Goal: Task Accomplishment & Management: Complete application form

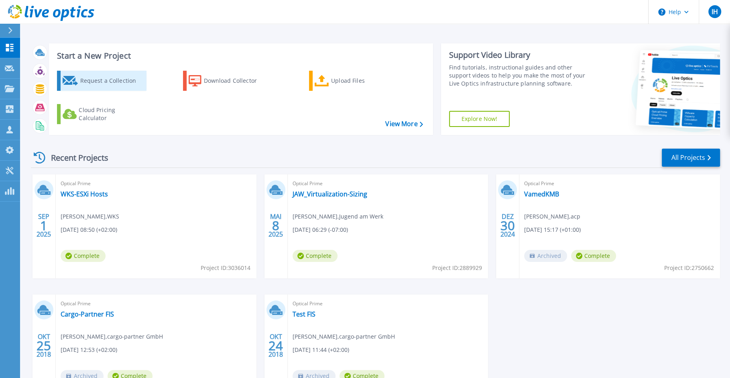
click at [101, 81] on div "Request a Collection" at bounding box center [112, 81] width 64 height 16
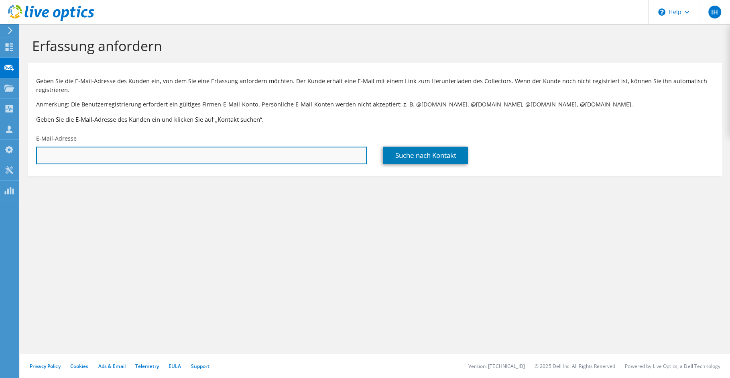
click at [253, 157] on input "text" at bounding box center [201, 155] width 331 height 18
paste input "[EMAIL_ADDRESS][PERSON_NAME][DOMAIN_NAME]"
type input "[EMAIL_ADDRESS][PERSON_NAME][DOMAIN_NAME]"
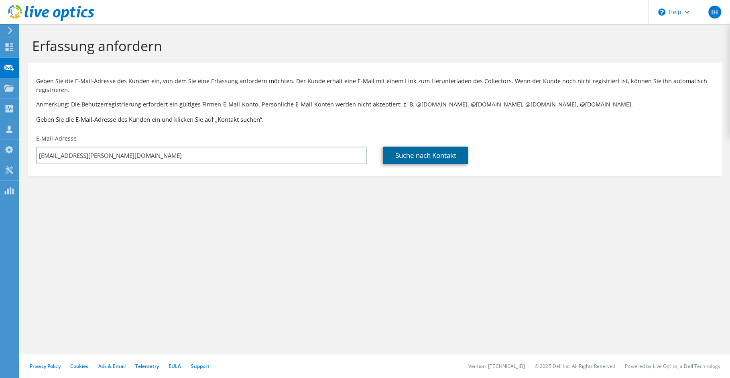
click at [426, 157] on link "Suche nach Kontakt" at bounding box center [425, 155] width 85 height 18
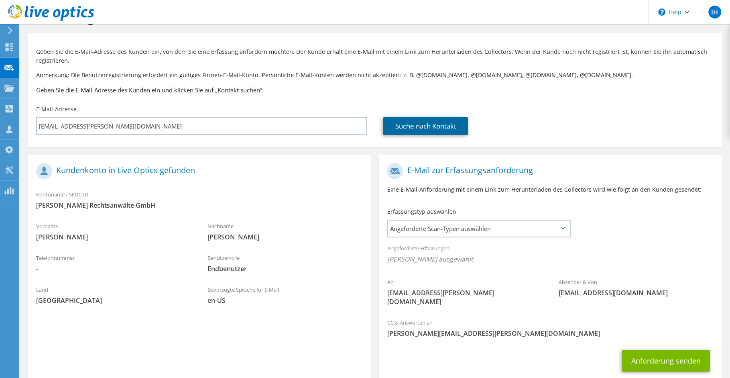
scroll to position [71, 0]
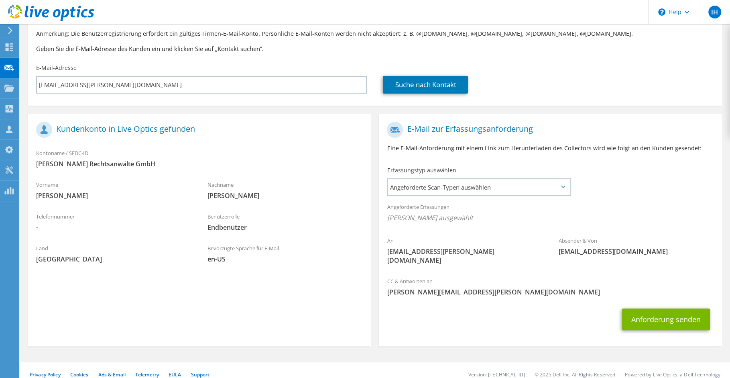
click at [282, 246] on div "Bevorzugte Sprache für E-Mail en-US" at bounding box center [284, 254] width 171 height 28
click at [238, 254] on span "en-US" at bounding box center [285, 258] width 155 height 9
click at [238, 258] on span "en-US" at bounding box center [285, 258] width 155 height 9
click at [268, 250] on div "Bevorzugte Sprache für E-Mail en-US" at bounding box center [284, 254] width 171 height 28
click at [561, 188] on span "Angeforderte Scan-Typen auswählen" at bounding box center [479, 187] width 182 height 16
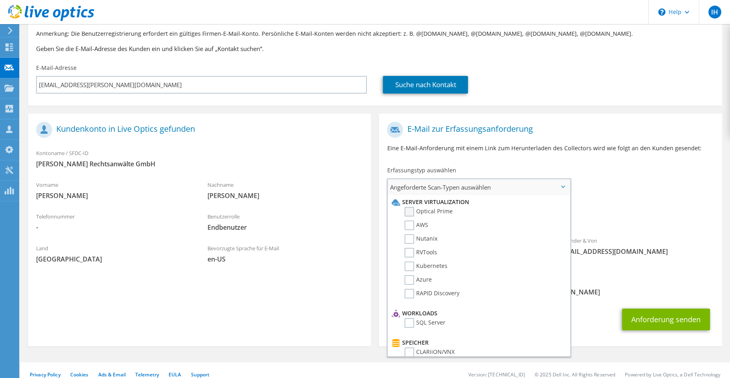
click at [410, 210] on label "Optical Prime" at bounding box center [429, 212] width 48 height 10
click at [0, 0] on input "Optical Prime" at bounding box center [0, 0] width 0 height 0
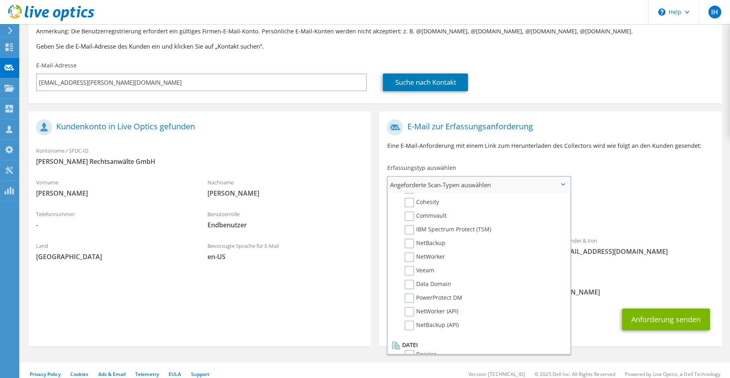
scroll to position [378, 0]
click at [686, 199] on div "Angeforderte Erfassungen Keine Scans ausgewählt Optical Prime" at bounding box center [550, 212] width 343 height 32
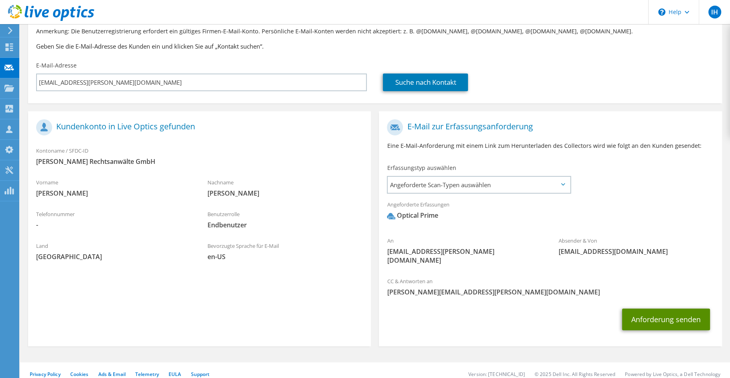
click at [672, 308] on button "Anforderung senden" at bounding box center [666, 319] width 88 height 22
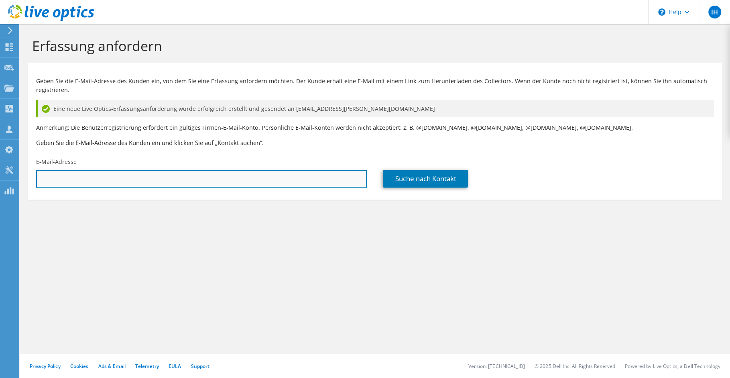
click at [307, 178] on input "text" at bounding box center [201, 179] width 331 height 18
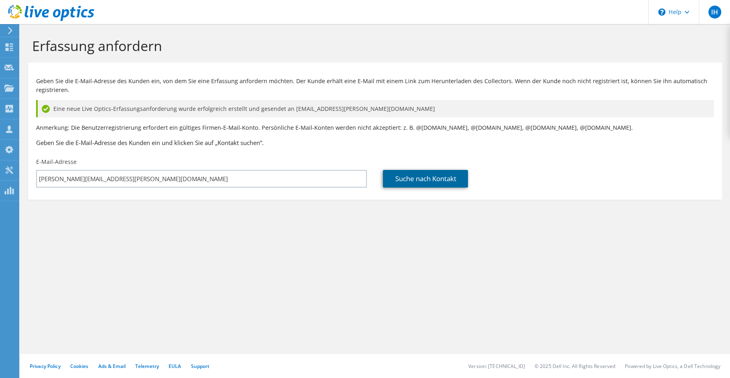
click at [422, 176] on link "Suche nach Kontakt" at bounding box center [425, 179] width 85 height 18
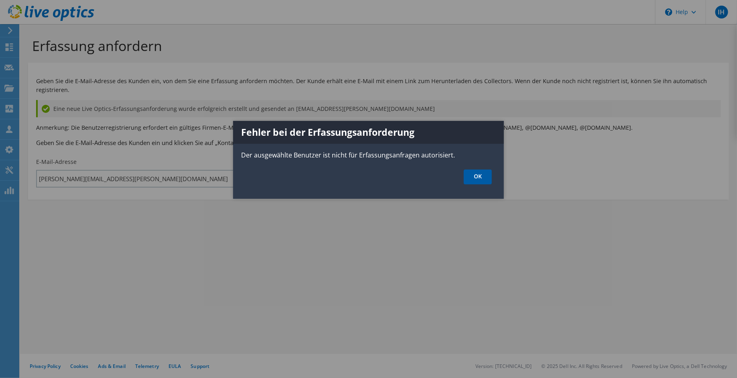
click at [481, 173] on link "OK" at bounding box center [478, 176] width 28 height 15
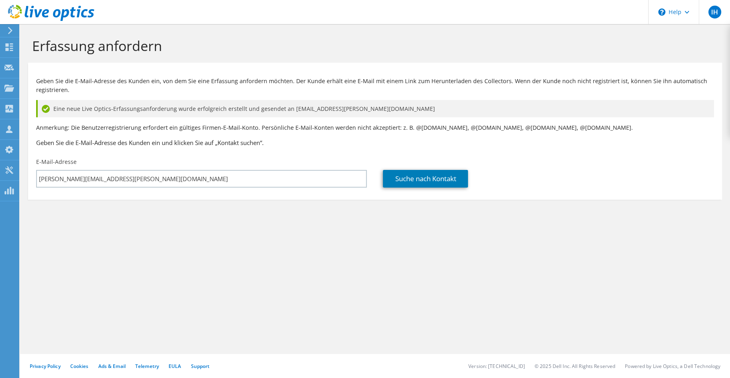
click at [128, 168] on div "E-Mail-Adresse ivan-kristijan.horvat@acp.at" at bounding box center [201, 173] width 347 height 38
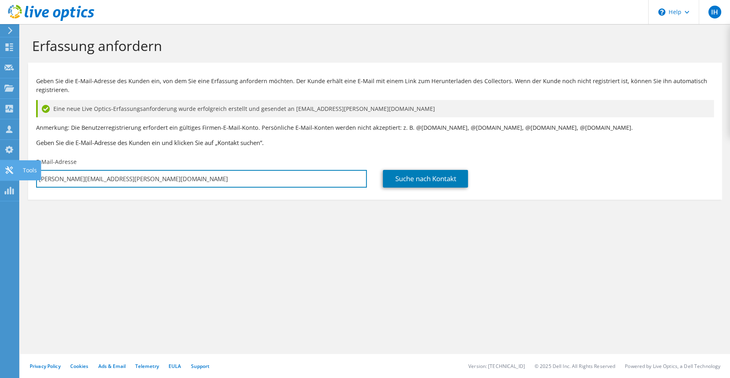
drag, startPoint x: 145, startPoint y: 176, endPoint x: 2, endPoint y: 177, distance: 143.3
click at [2, 177] on div "IH Teammitglied Ivan-Kristijan Horvat Ivan-Kristijan.Horvat@acp.at acp My Profi…" at bounding box center [365, 189] width 730 height 378
click at [212, 179] on input "ivan-kristijan.horvat@acp.at" at bounding box center [201, 179] width 331 height 18
drag, startPoint x: 208, startPoint y: 181, endPoint x: -24, endPoint y: 179, distance: 232.8
click at [0, 179] on html "IH Teammitglied Ivan-Kristijan Horvat Ivan-Kristijan.Horvat@acp.at acp My Profi…" at bounding box center [365, 189] width 730 height 378
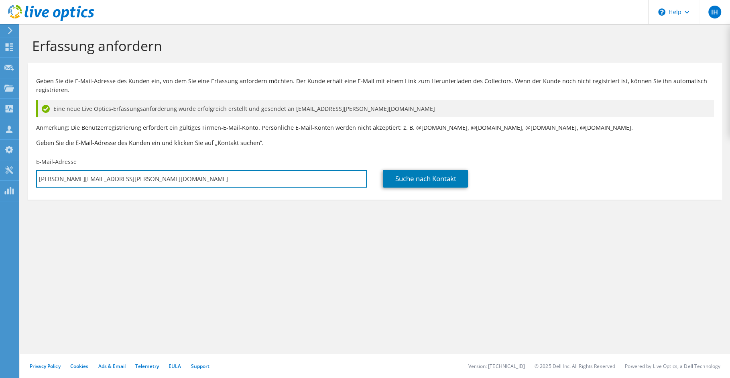
paste input "ch.reiter@cerhahempel.com"
type input "ch.reiter@cerhahempel.com"
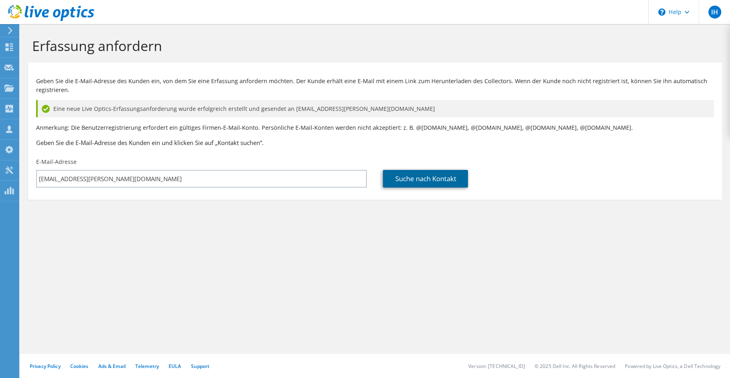
click at [449, 181] on link "Suche nach Kontakt" at bounding box center [425, 179] width 85 height 18
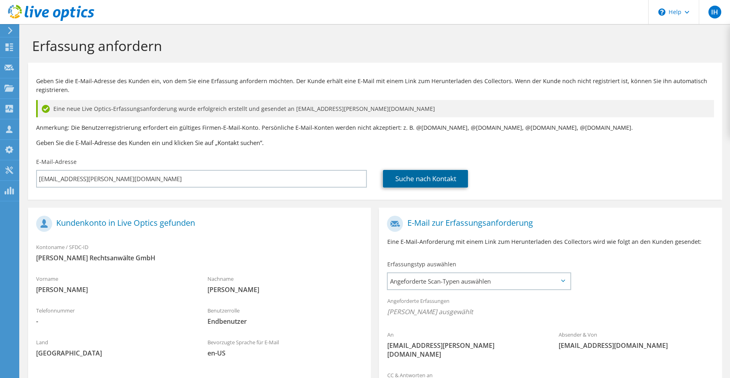
scroll to position [94, 0]
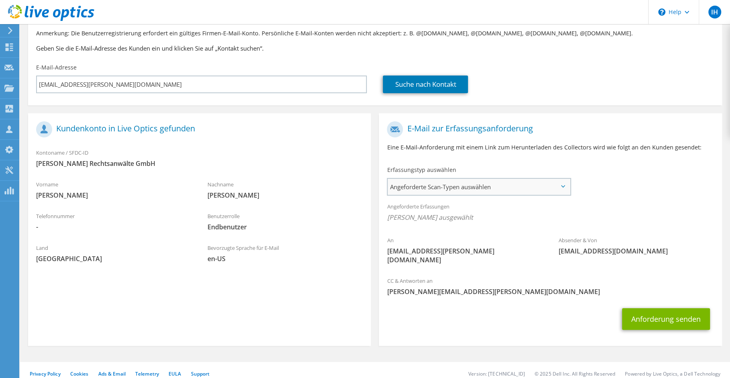
click at [513, 195] on span "Angeforderte Scan-Typen auswählen" at bounding box center [479, 187] width 182 height 16
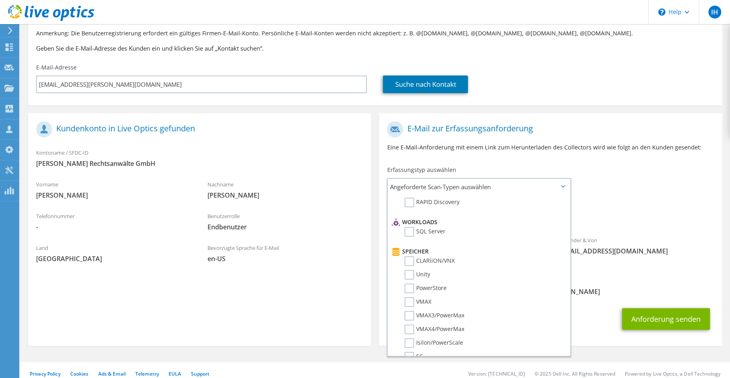
scroll to position [0, 0]
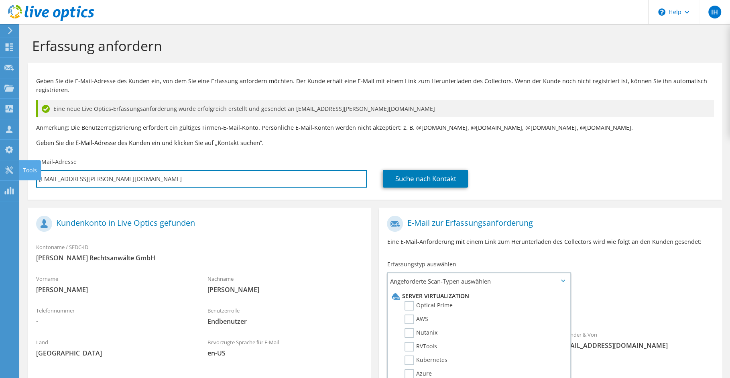
drag, startPoint x: 167, startPoint y: 178, endPoint x: -24, endPoint y: 178, distance: 191.4
click at [0, 178] on html "IH Teammitglied Ivan-Kristijan Horvat Ivan-Kristijan.Horvat@acp.at acp My Profi…" at bounding box center [365, 189] width 730 height 378
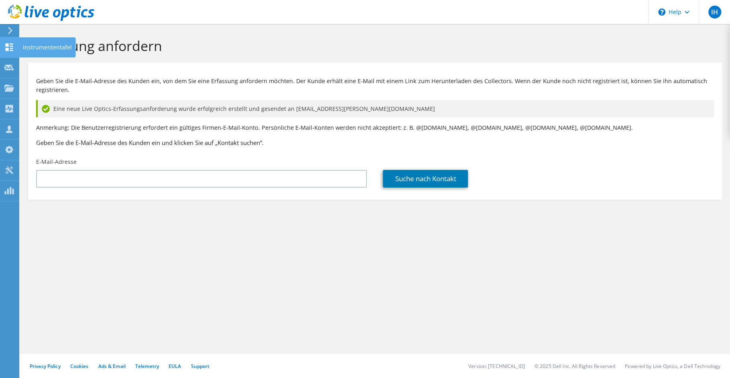
click at [11, 46] on use at bounding box center [10, 47] width 8 height 8
